Goal: Find specific page/section: Find specific page/section

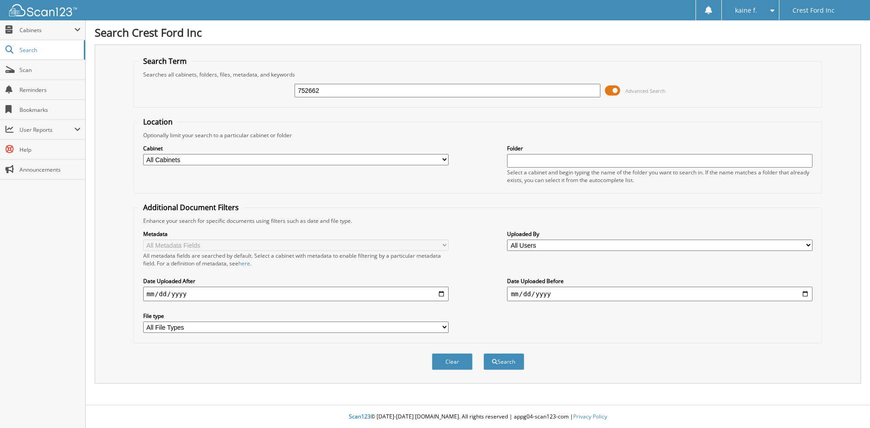
type input "752662"
click at [618, 92] on span at bounding box center [612, 91] width 15 height 14
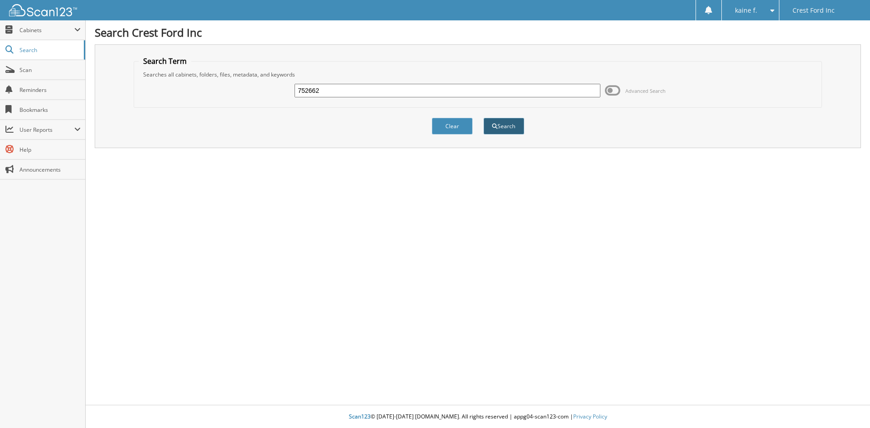
click at [494, 124] on span "submit" at bounding box center [494, 126] width 5 height 5
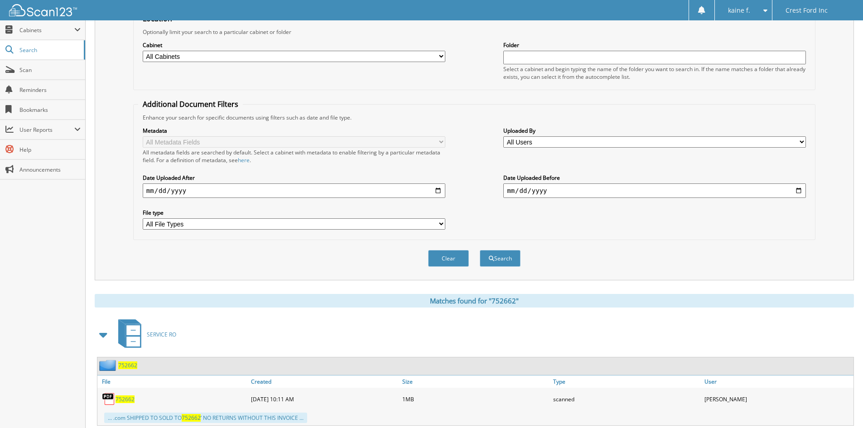
scroll to position [129, 0]
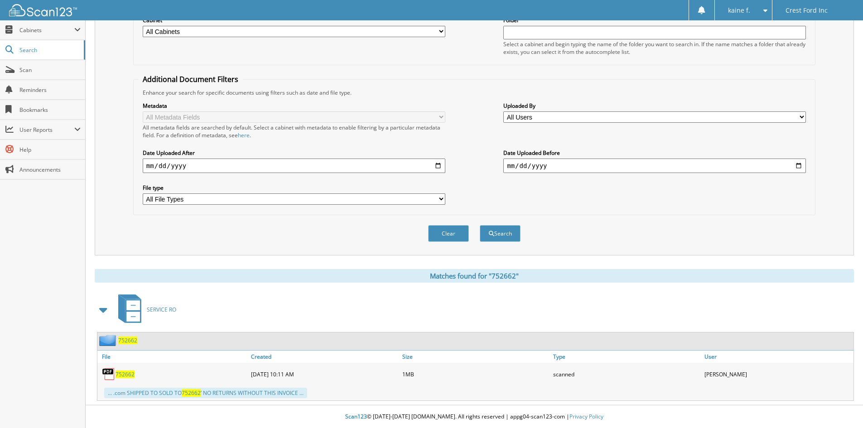
click at [127, 374] on span "752662" at bounding box center [125, 375] width 19 height 8
